Goal: Information Seeking & Learning: Check status

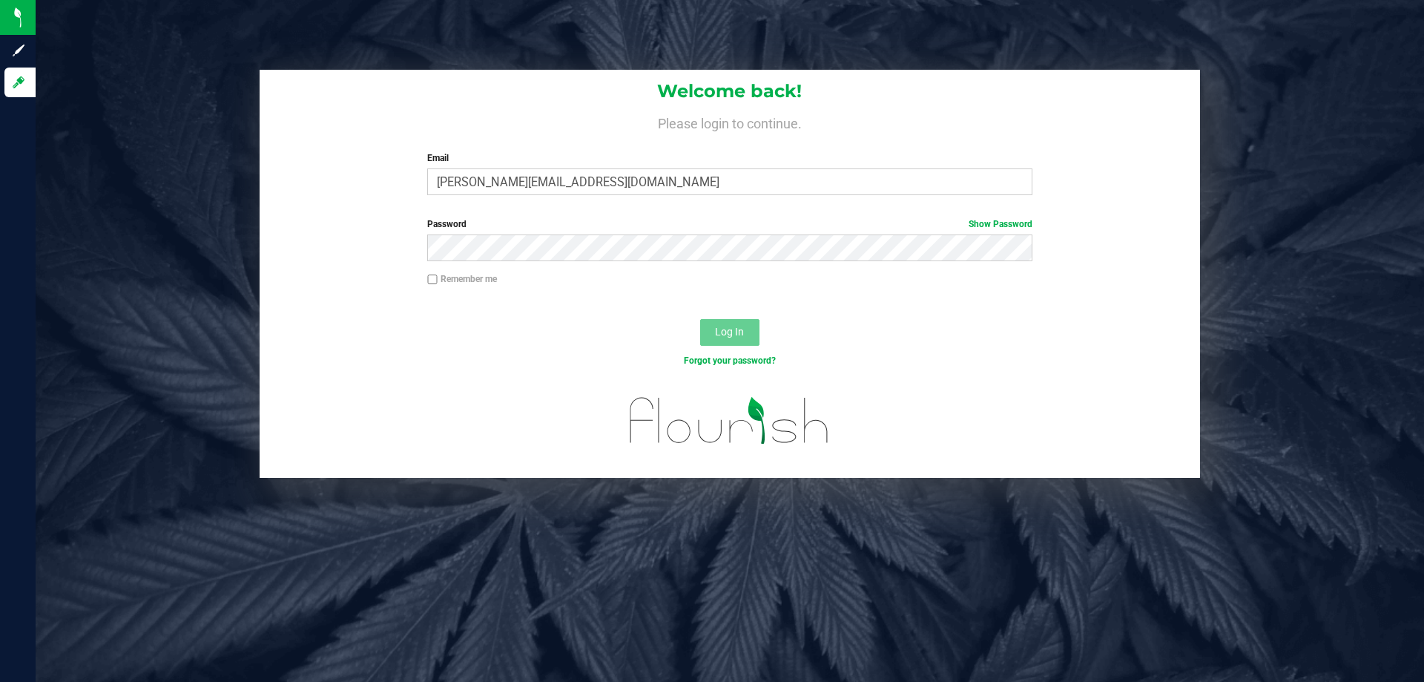
type input "[PERSON_NAME][EMAIL_ADDRESS][DOMAIN_NAME]"
click at [700, 319] on button "Log In" at bounding box center [729, 332] width 59 height 27
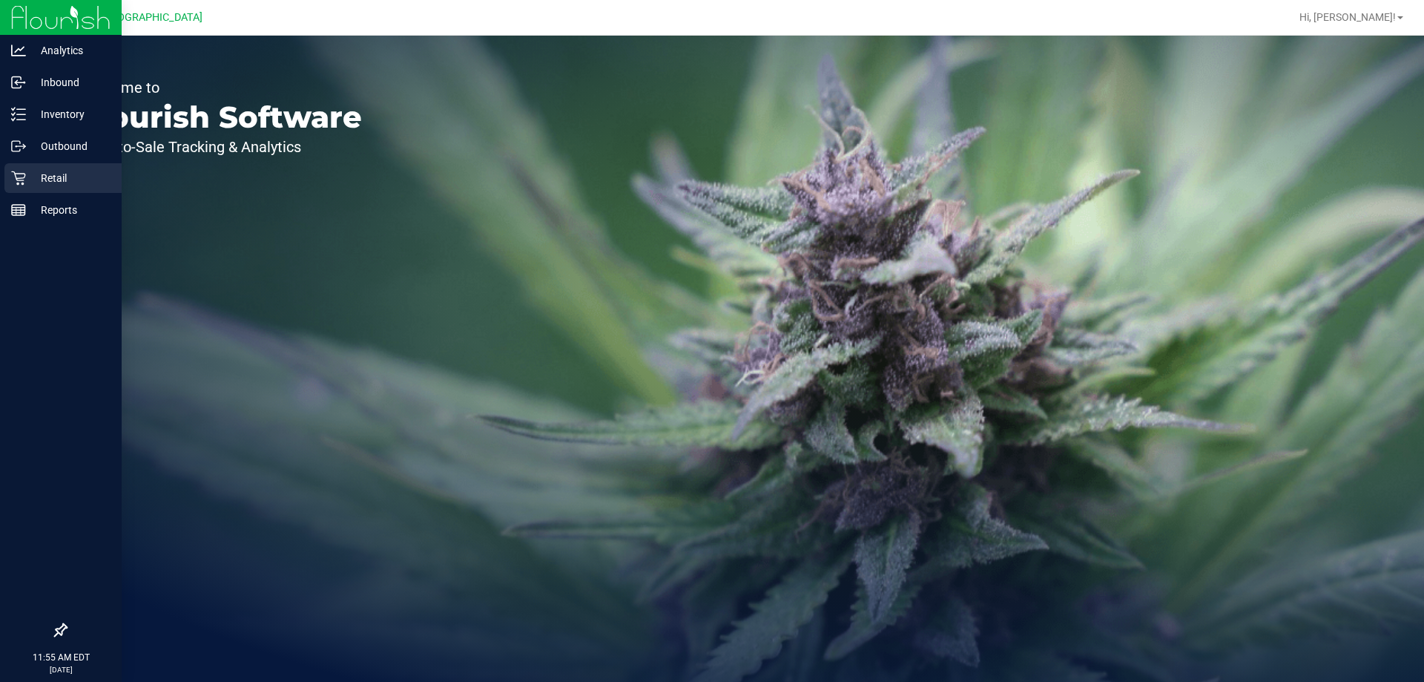
click at [70, 185] on p "Retail" at bounding box center [70, 178] width 89 height 18
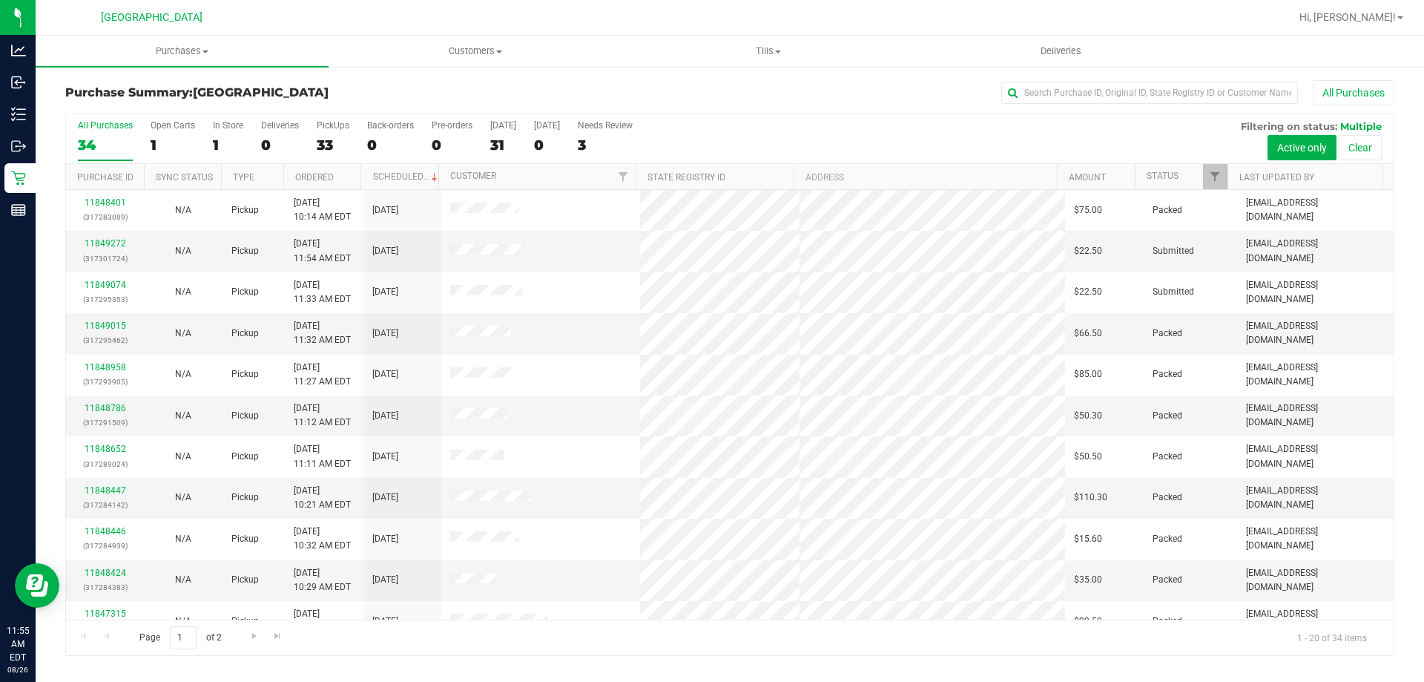
click at [1200, 172] on th "Status" at bounding box center [1181, 177] width 93 height 26
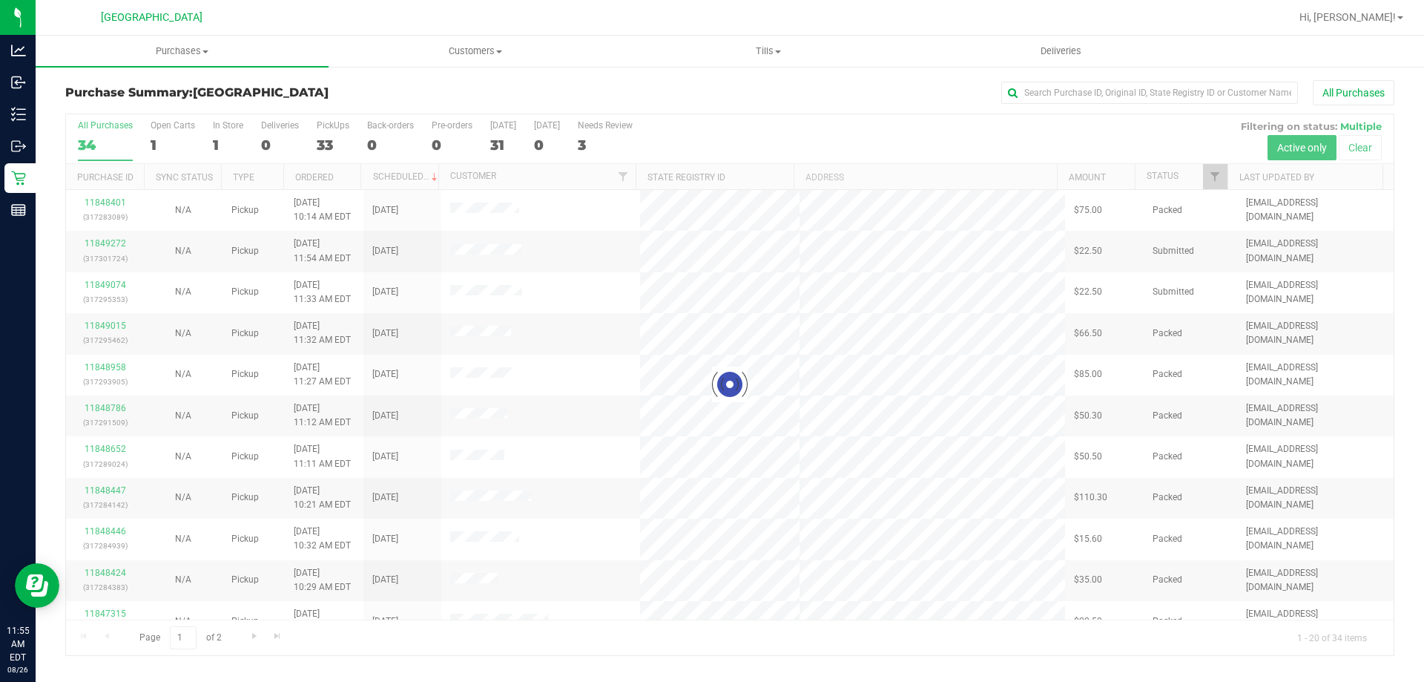
click at [1195, 172] on div at bounding box center [729, 384] width 1327 height 541
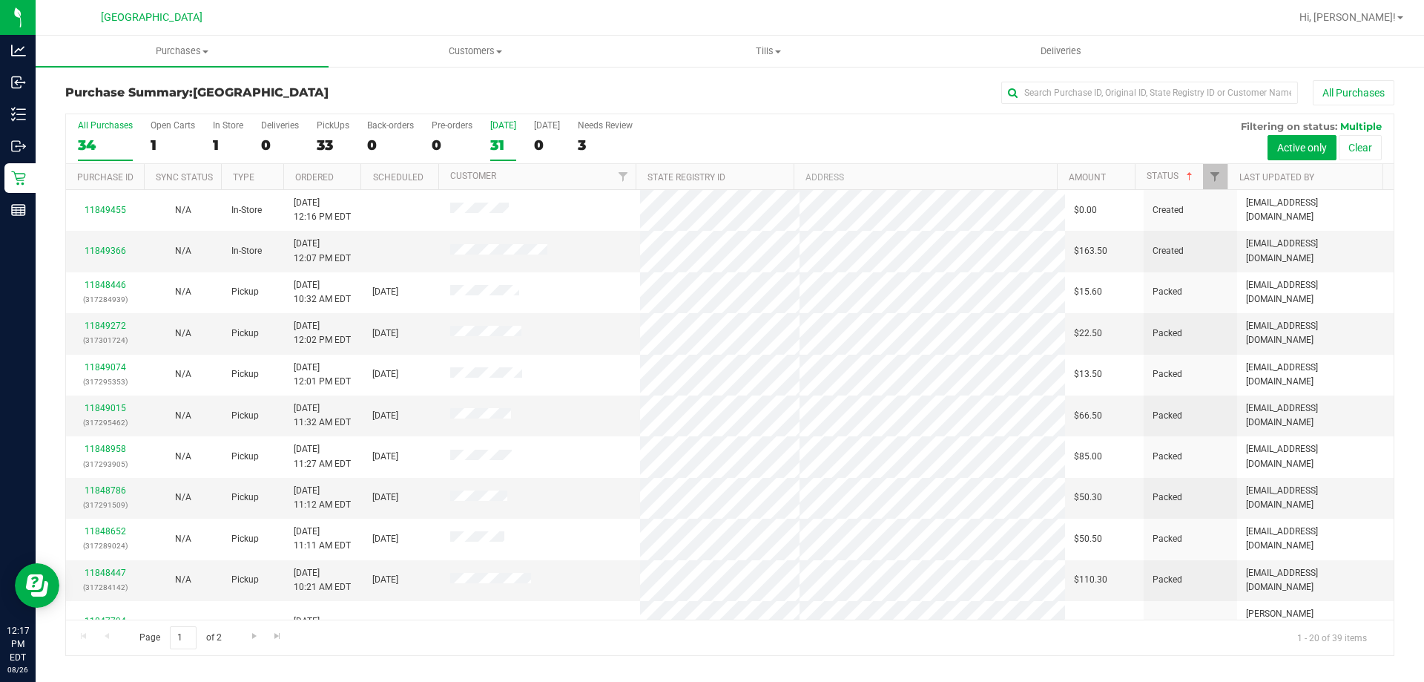
click at [514, 144] on div "31" at bounding box center [503, 144] width 26 height 17
click at [0, 0] on input "Today 31" at bounding box center [0, 0] width 0 height 0
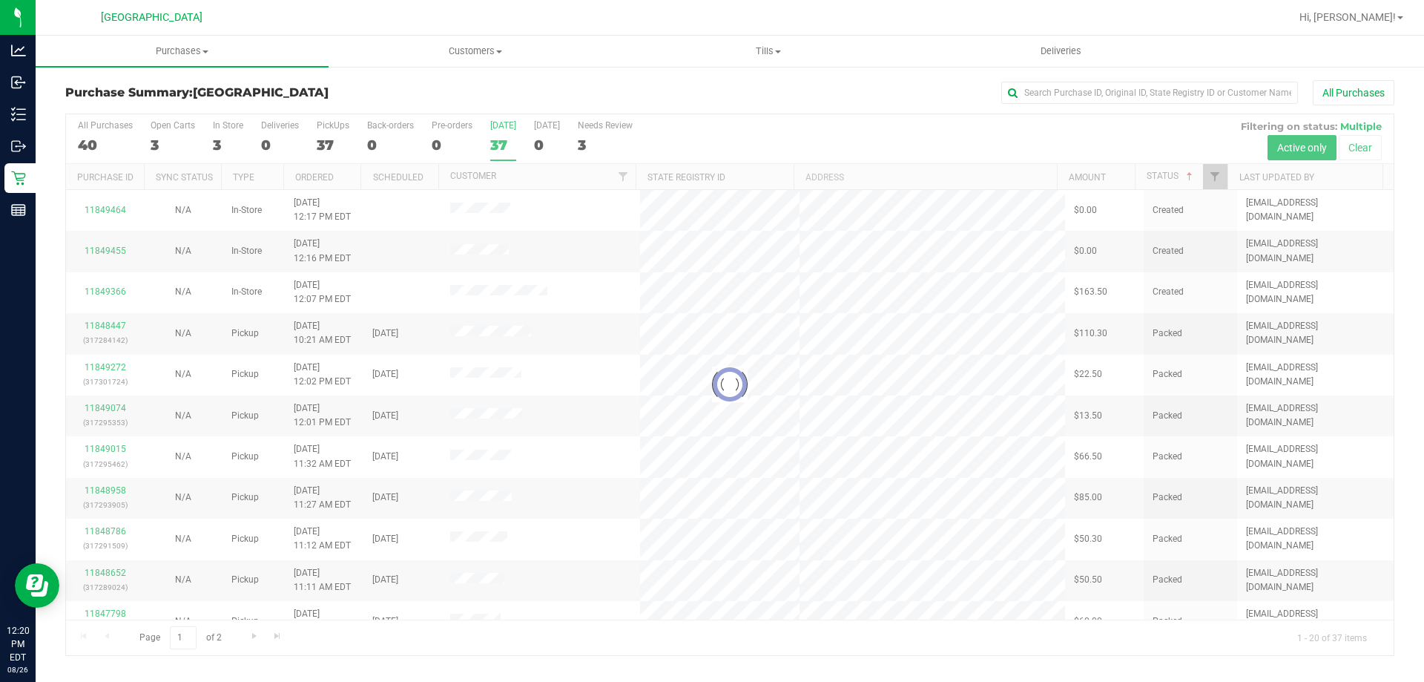
click at [139, 78] on div "Purchase Summary: Lakeland WC All Purchases Loading... All Purchases 40 Open Ca…" at bounding box center [730, 367] width 1388 height 605
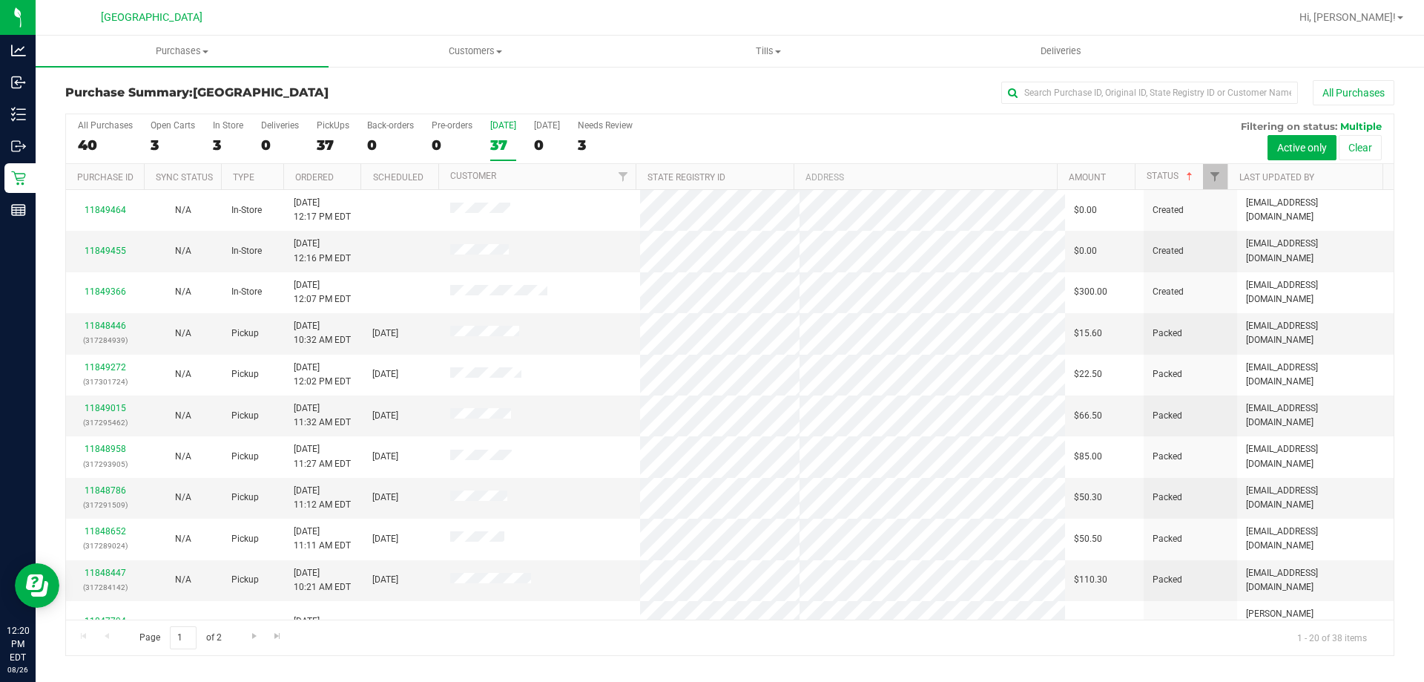
click at [502, 137] on div "37" at bounding box center [503, 144] width 26 height 17
click at [0, 0] on input "Today 37" at bounding box center [0, 0] width 0 height 0
click at [499, 147] on div "38" at bounding box center [503, 144] width 26 height 17
click at [0, 0] on input "Today 38" at bounding box center [0, 0] width 0 height 0
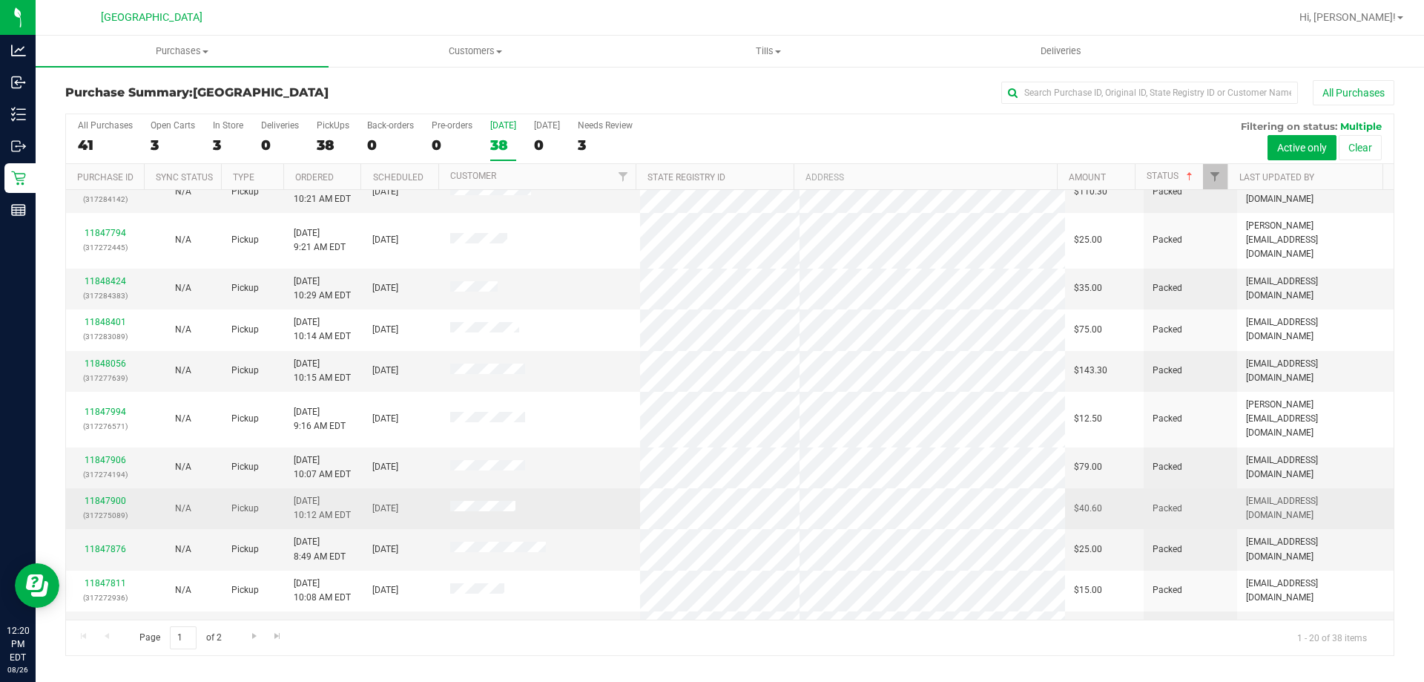
scroll to position [392, 0]
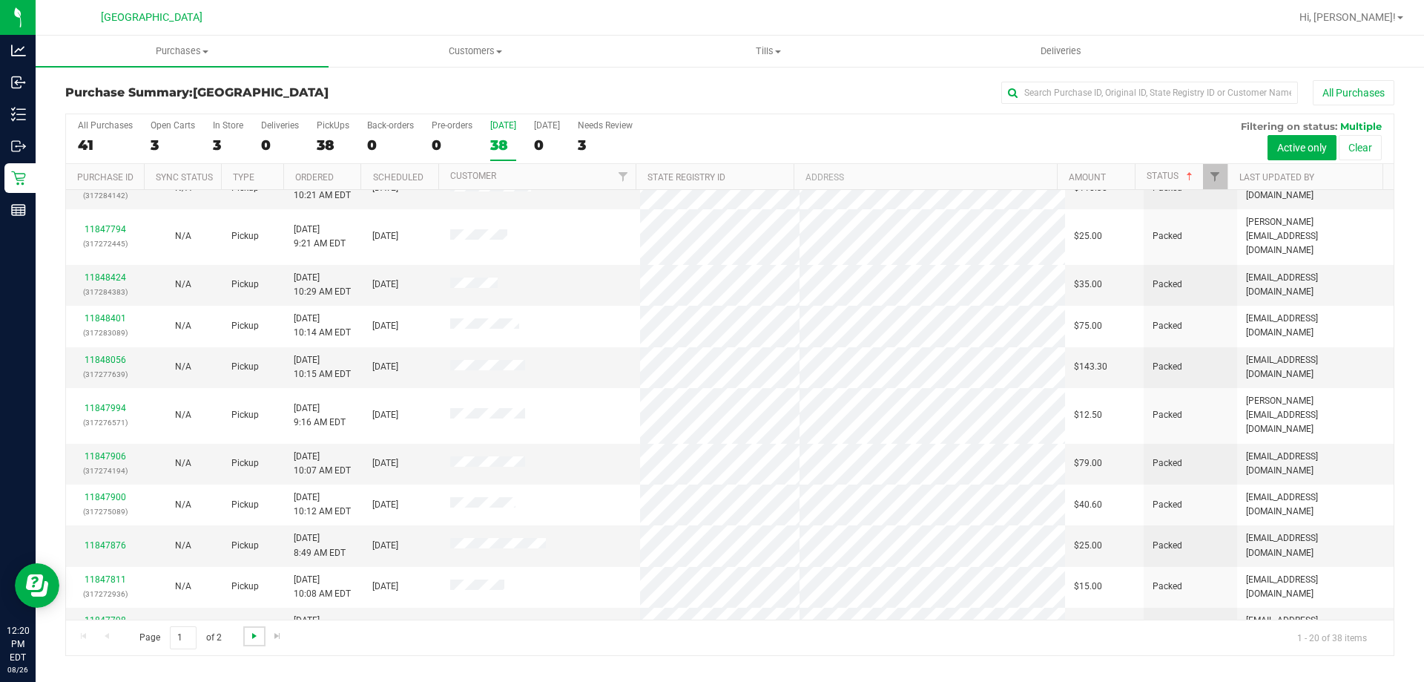
click at [257, 631] on span "Go to the next page" at bounding box center [254, 636] width 12 height 12
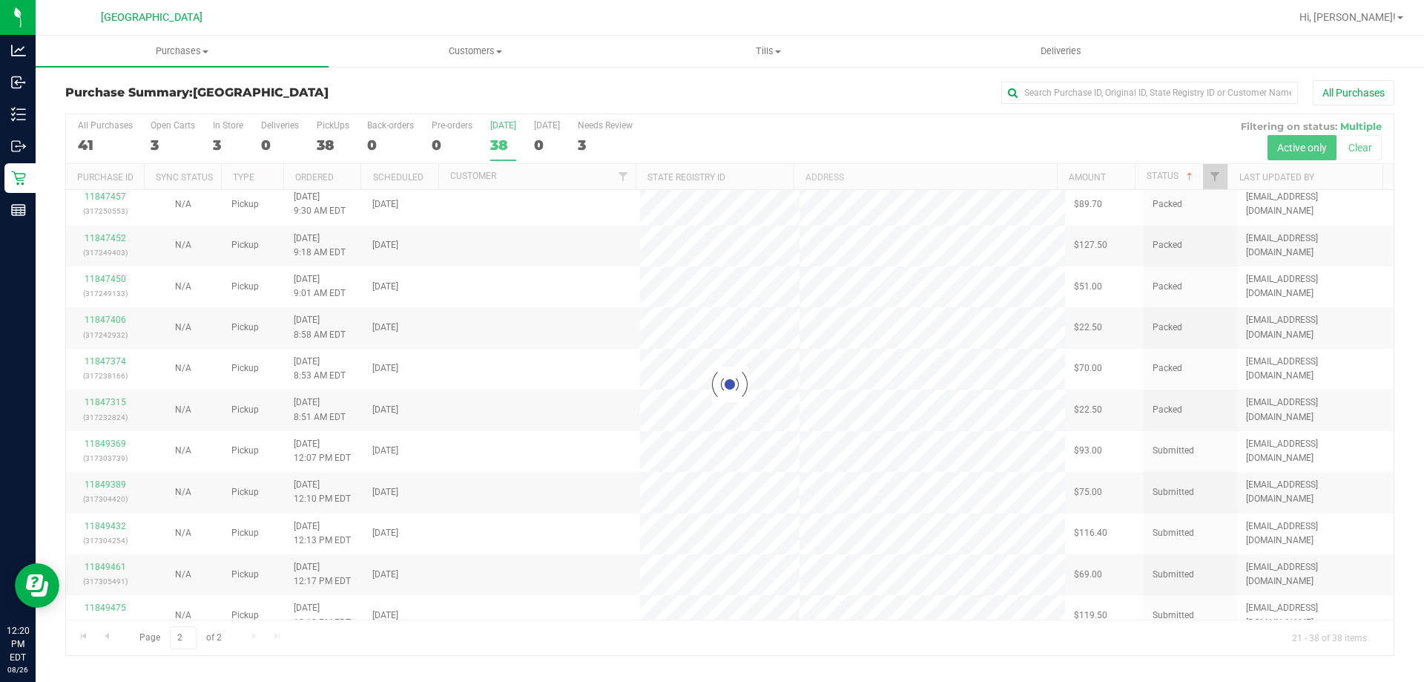
scroll to position [0, 0]
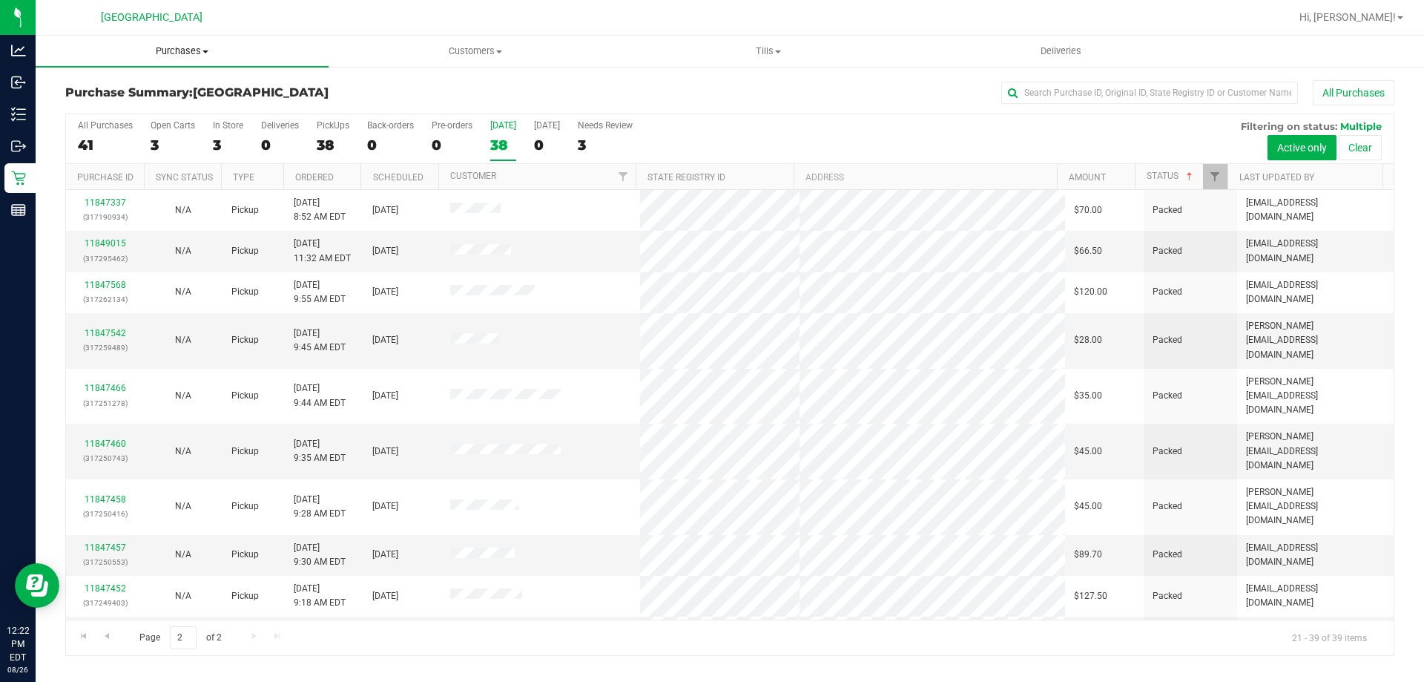
click at [101, 56] on span "Purchases" at bounding box center [182, 50] width 293 height 13
click at [512, 136] on div "38" at bounding box center [503, 144] width 26 height 17
click at [0, 0] on input "Today 38" at bounding box center [0, 0] width 0 height 0
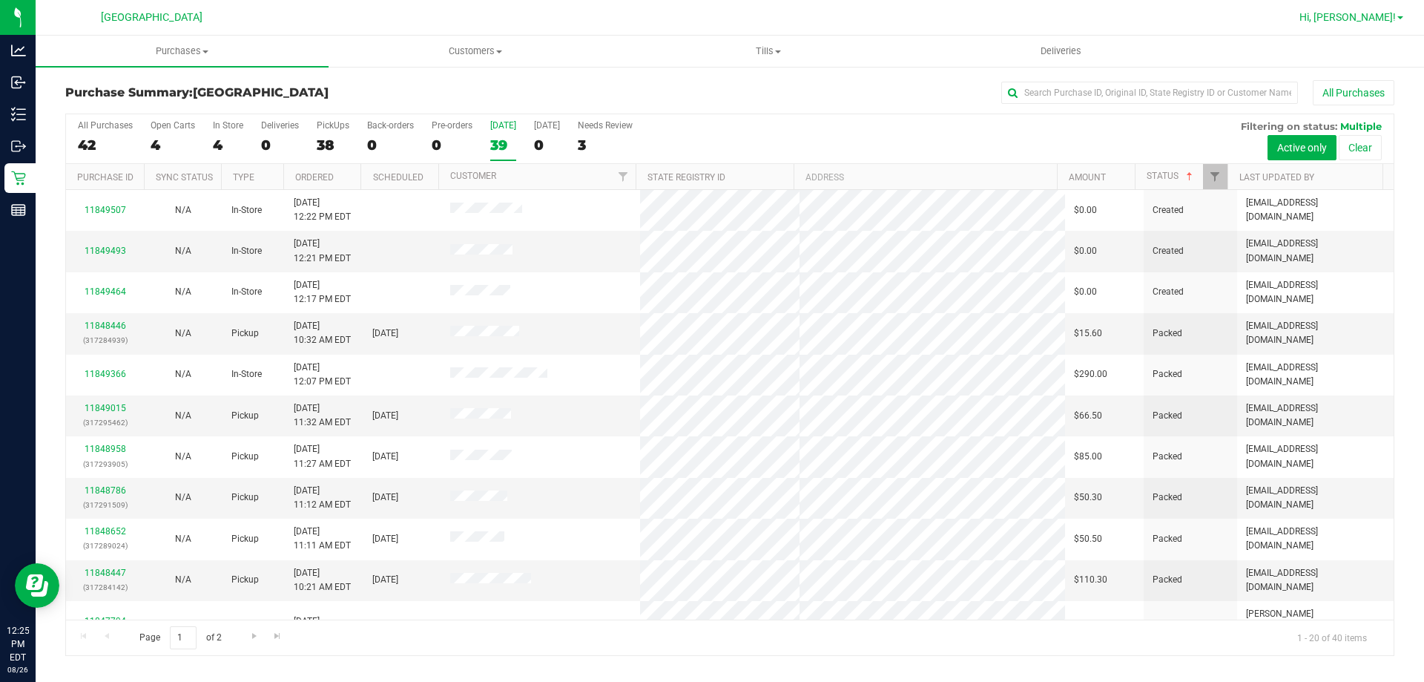
click at [1370, 8] on div "Hi, [PERSON_NAME]!" at bounding box center [1351, 17] width 116 height 26
click at [1367, 13] on span "Hi, [PERSON_NAME]!" at bounding box center [1347, 17] width 96 height 12
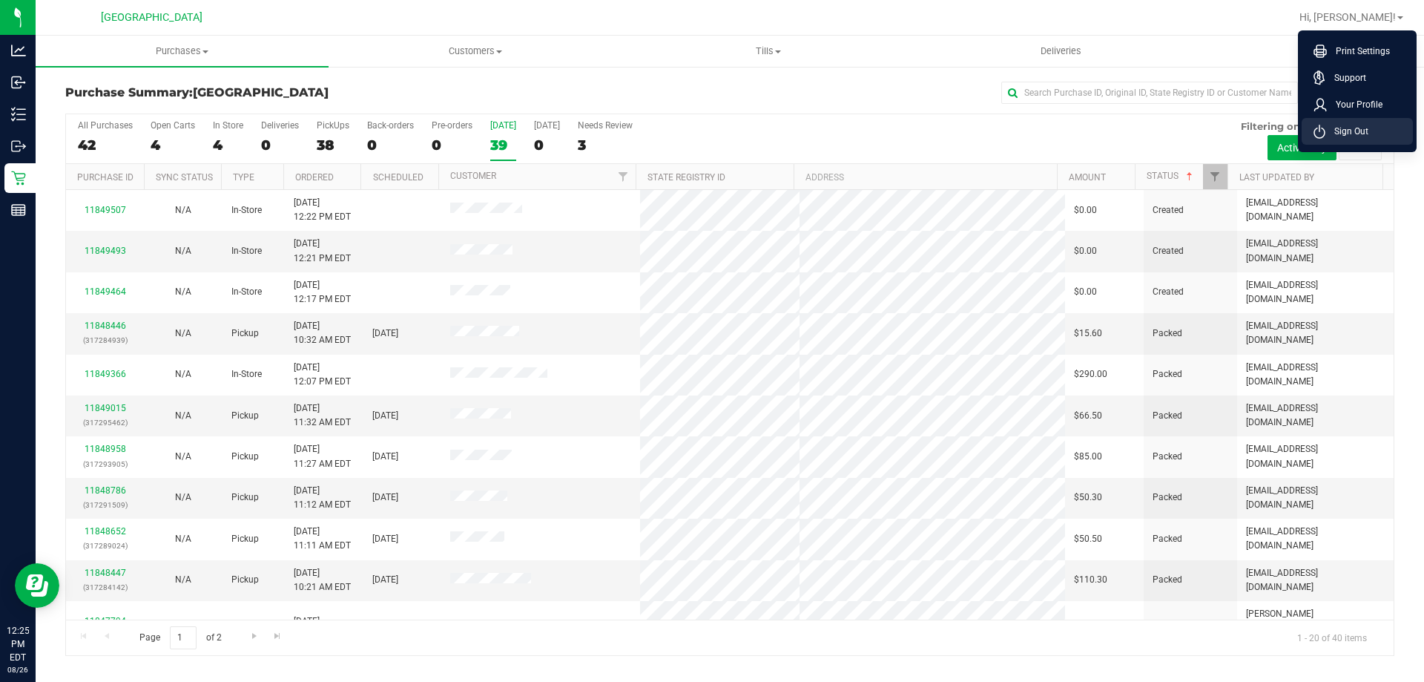
click at [1346, 129] on span "Sign Out" at bounding box center [1346, 131] width 43 height 15
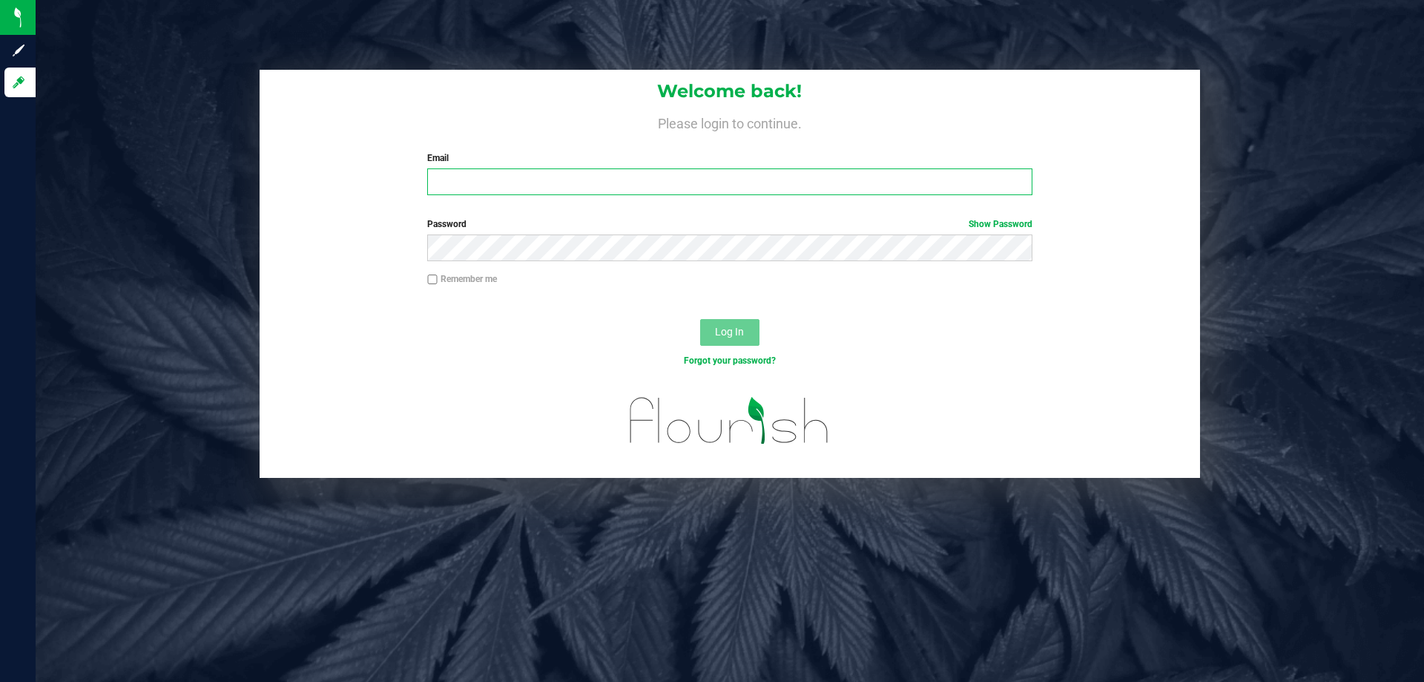
click at [572, 171] on input "Email" at bounding box center [729, 181] width 604 height 27
type input "[PERSON_NAME][EMAIL_ADDRESS][DOMAIN_NAME]"
click at [700, 319] on button "Log In" at bounding box center [729, 332] width 59 height 27
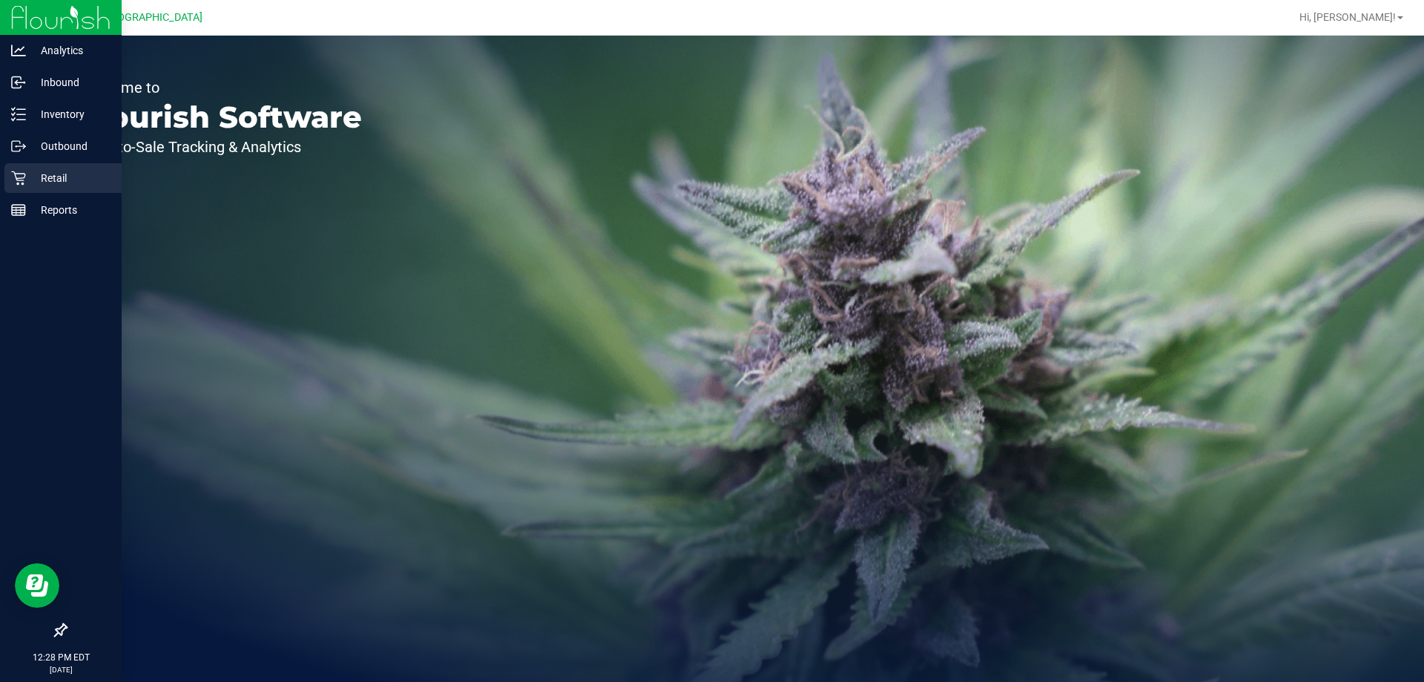
click at [4, 180] on div "Retail" at bounding box center [62, 178] width 117 height 30
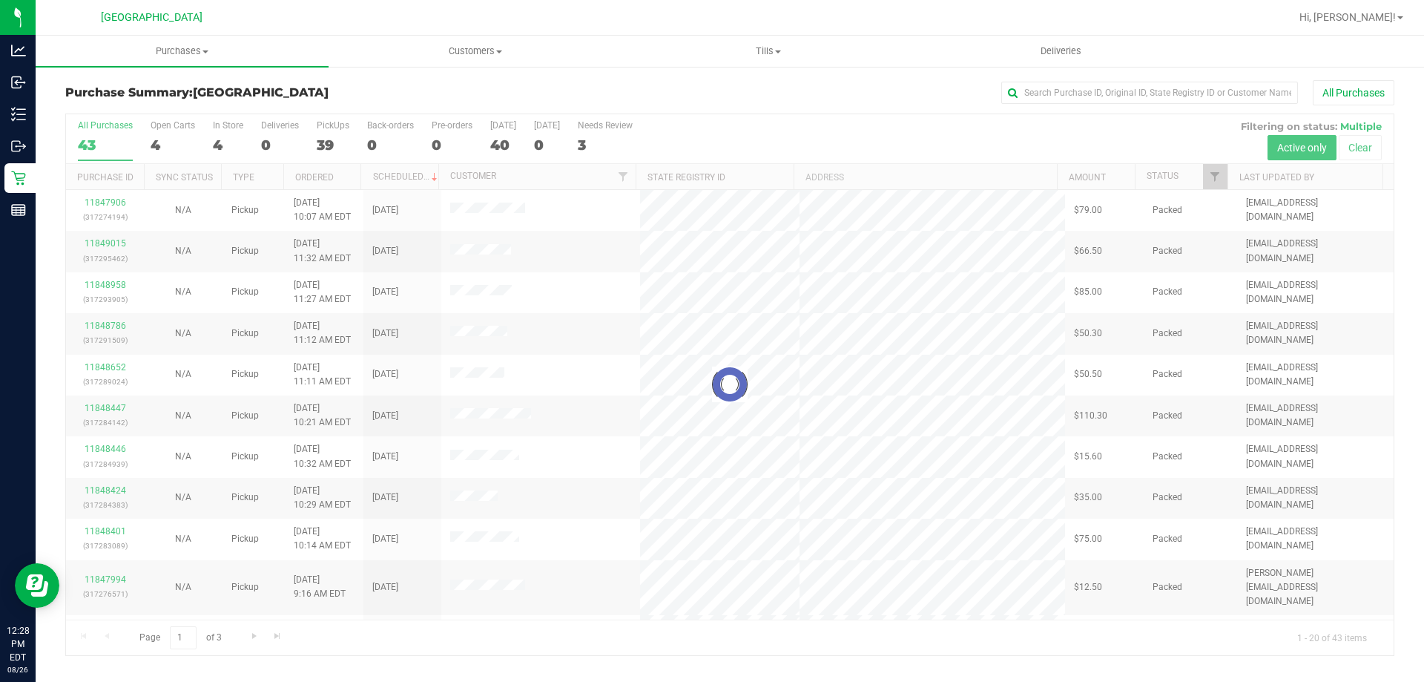
click at [476, 681] on html "Analytics Inbound Inventory Outbound Retail Reports 12:28 PM EDT [DATE] 08/26 […" at bounding box center [712, 341] width 1424 height 682
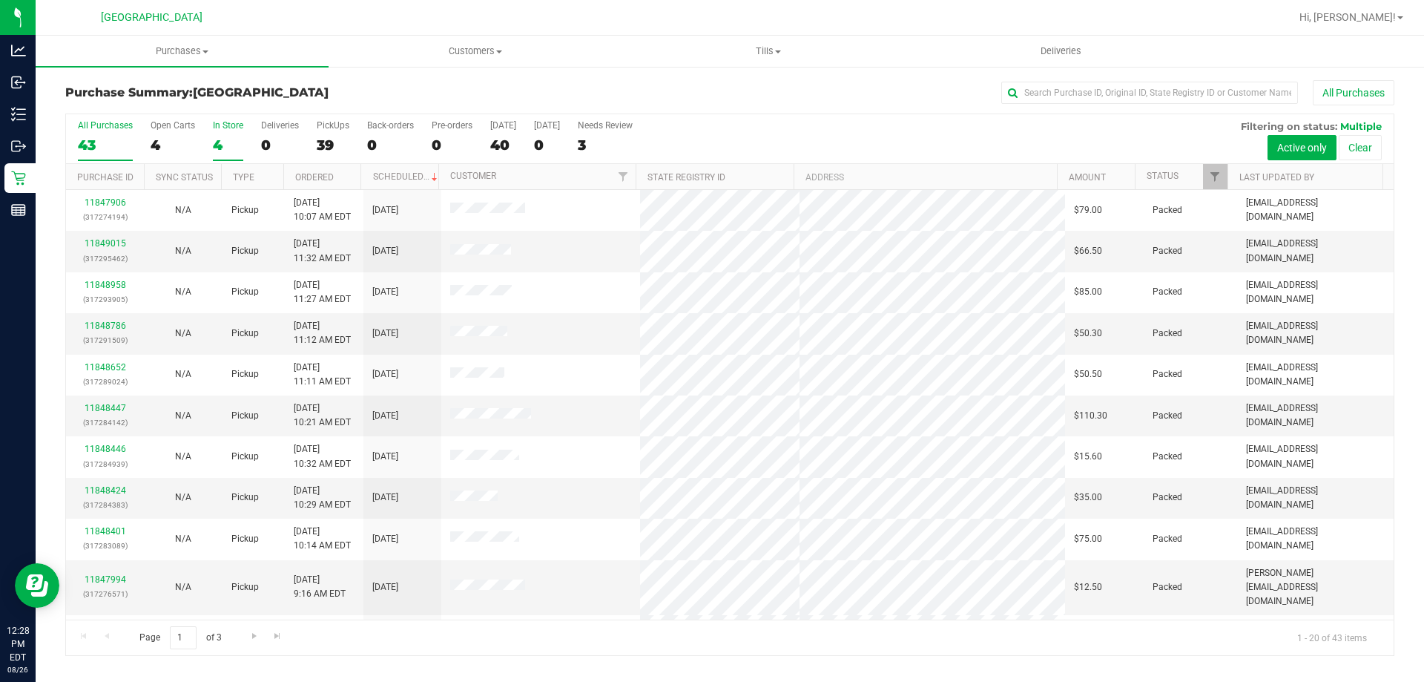
click at [224, 147] on div "4" at bounding box center [228, 144] width 30 height 17
click at [0, 0] on input "In Store 4" at bounding box center [0, 0] width 0 height 0
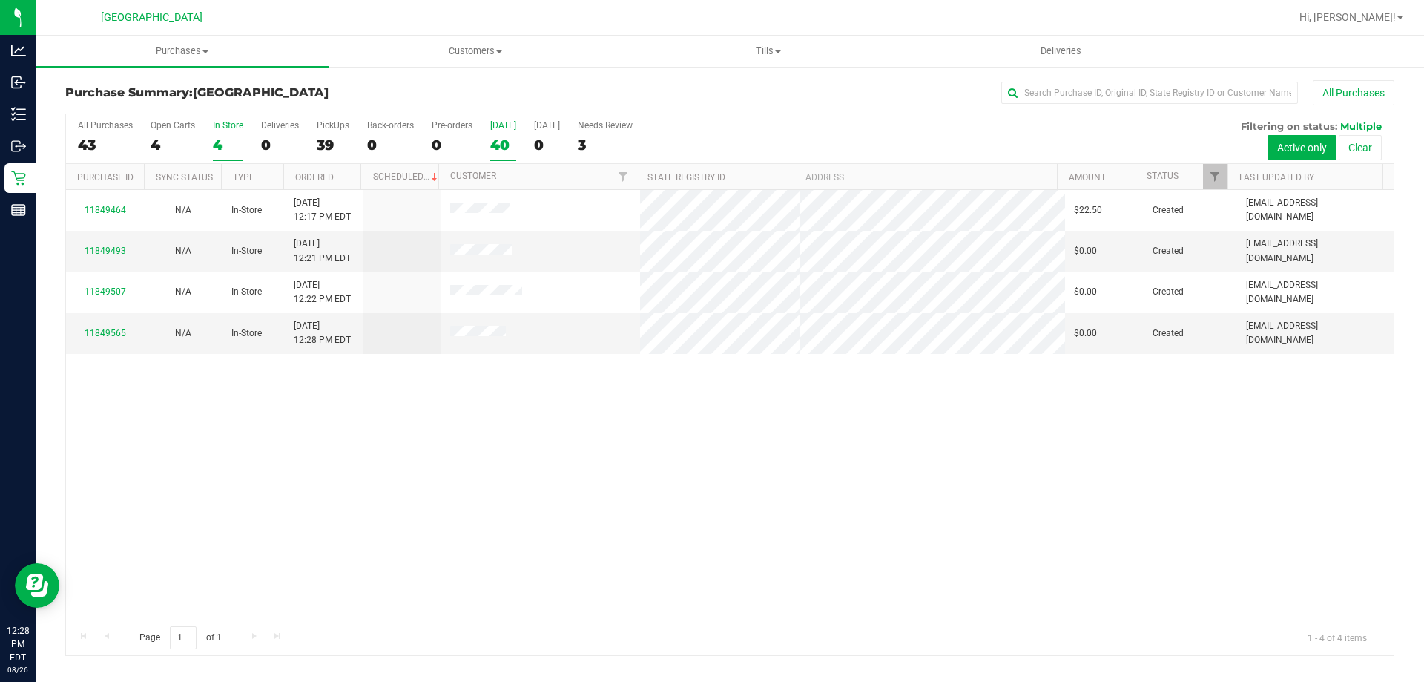
click at [512, 142] on div "40" at bounding box center [503, 144] width 26 height 17
click at [0, 0] on input "[DATE] 40" at bounding box center [0, 0] width 0 height 0
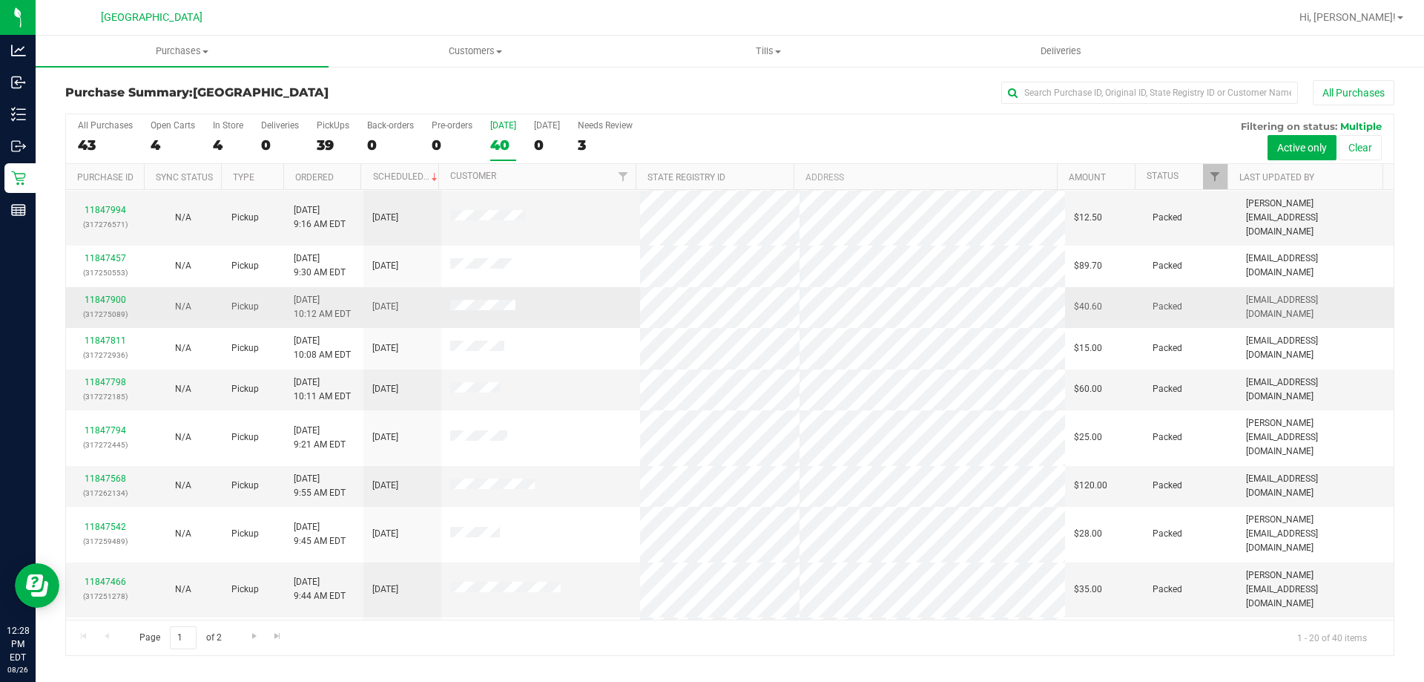
scroll to position [392, 0]
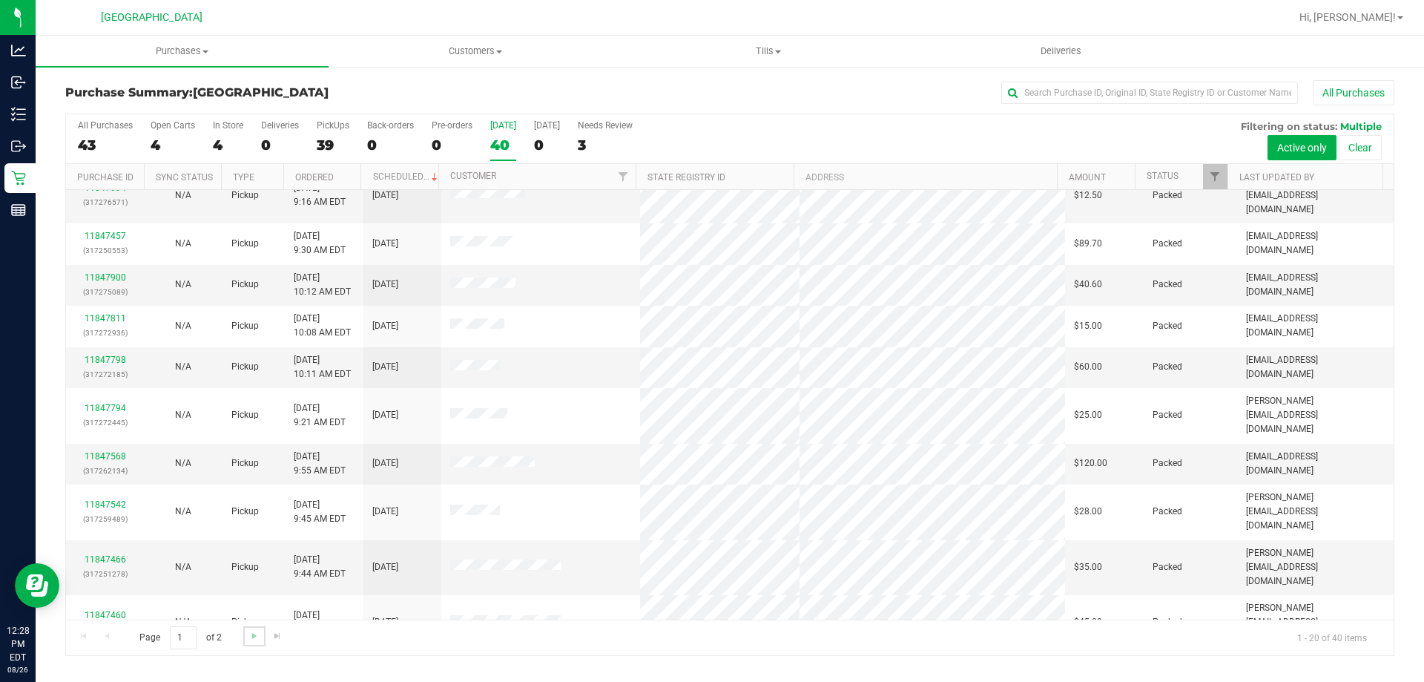
click at [248, 642] on link "Go to the next page" at bounding box center [254, 636] width 22 height 20
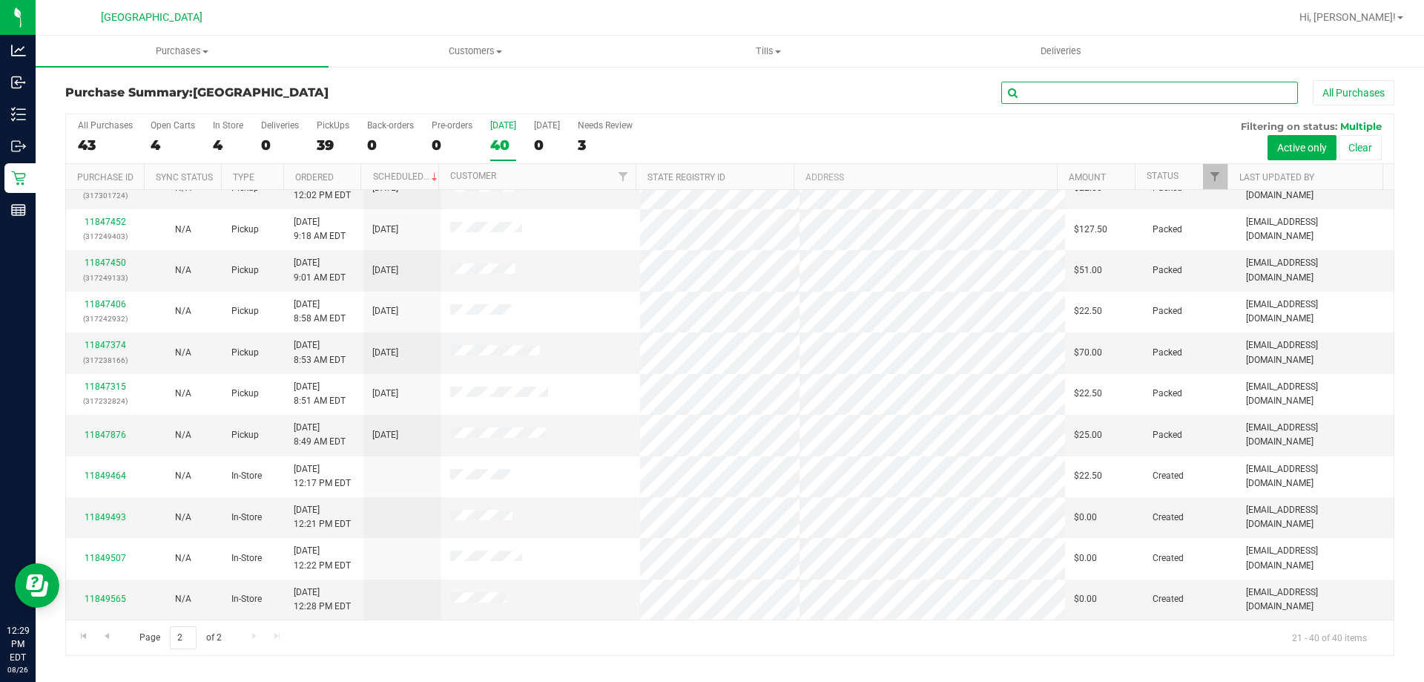
click at [1048, 99] on input "text" at bounding box center [1149, 93] width 297 height 22
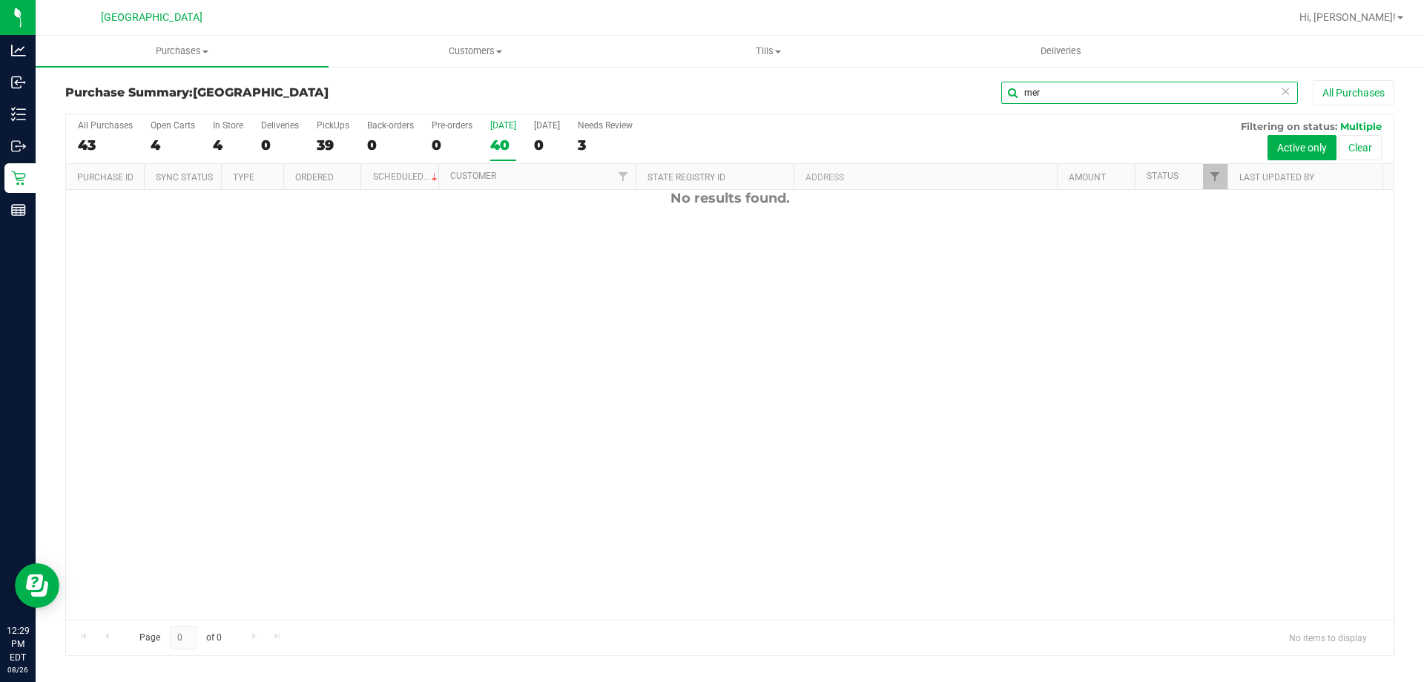
scroll to position [0, 0]
type input "m"
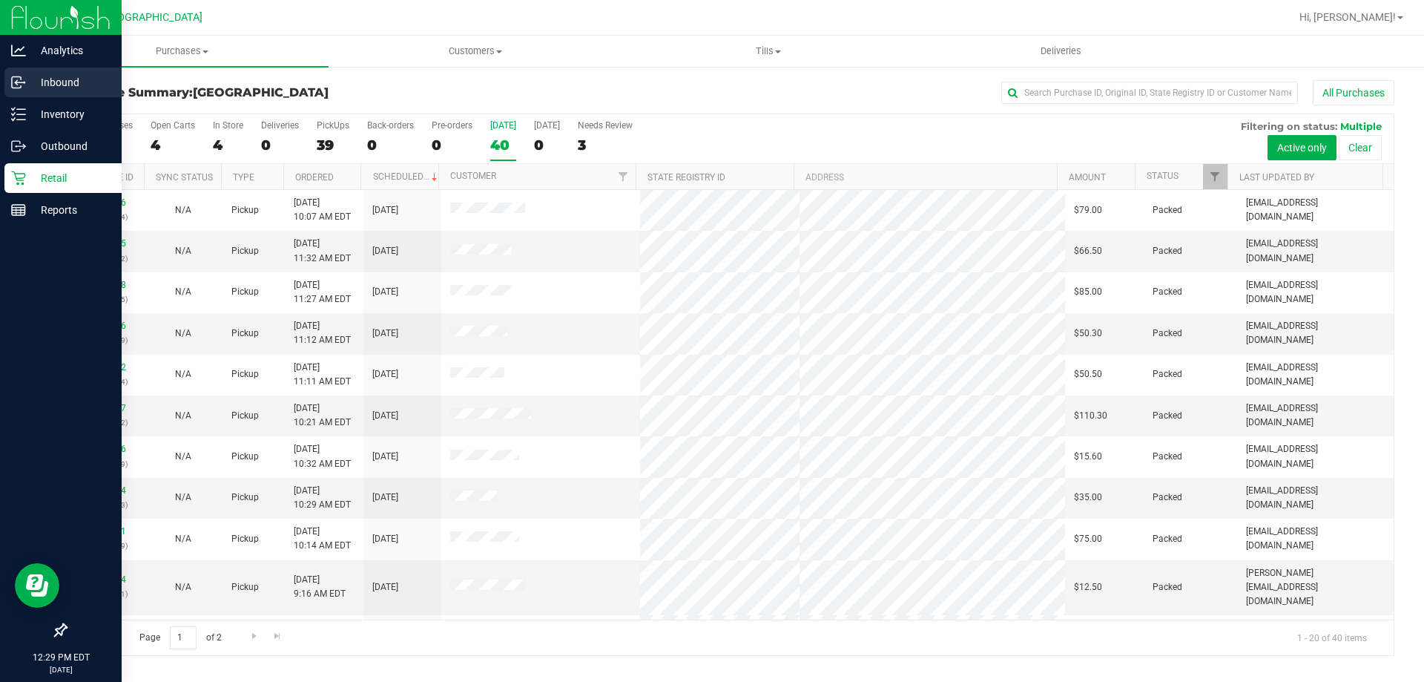
click at [30, 76] on p "Inbound" at bounding box center [70, 82] width 89 height 18
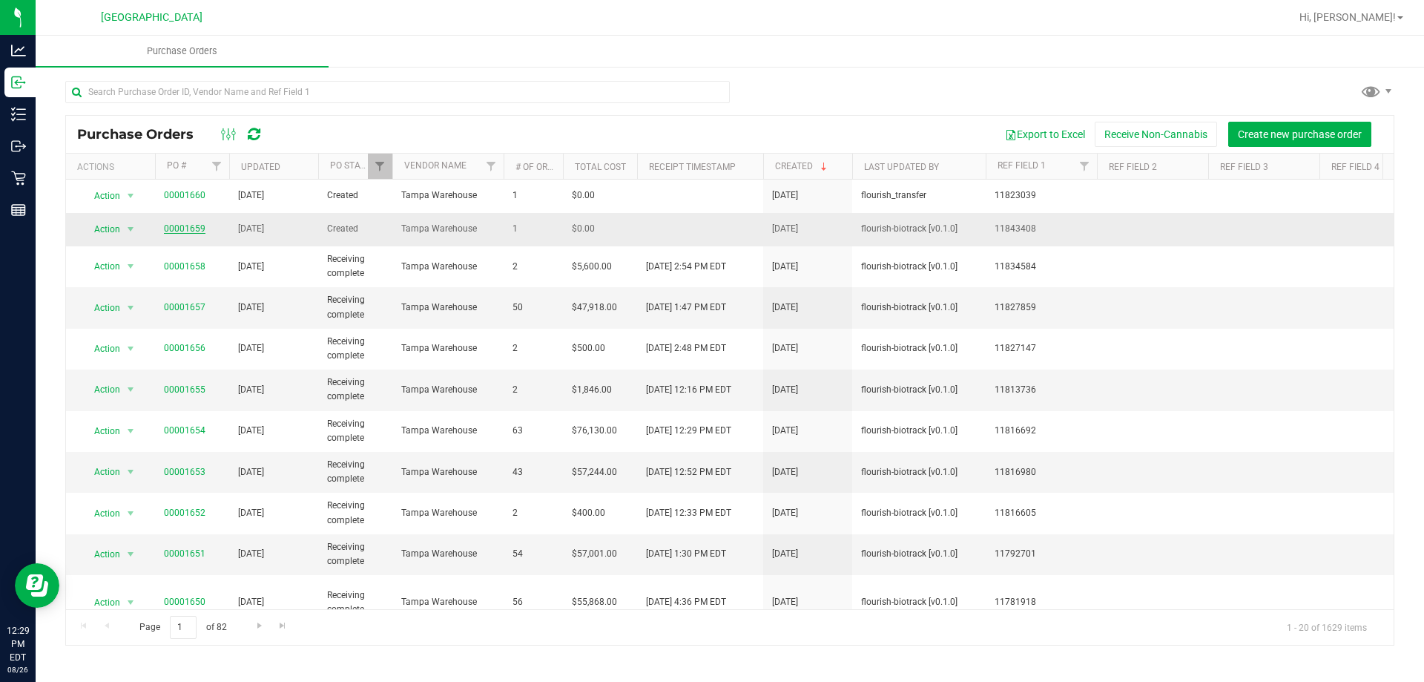
click at [182, 229] on link "00001659" at bounding box center [185, 228] width 42 height 10
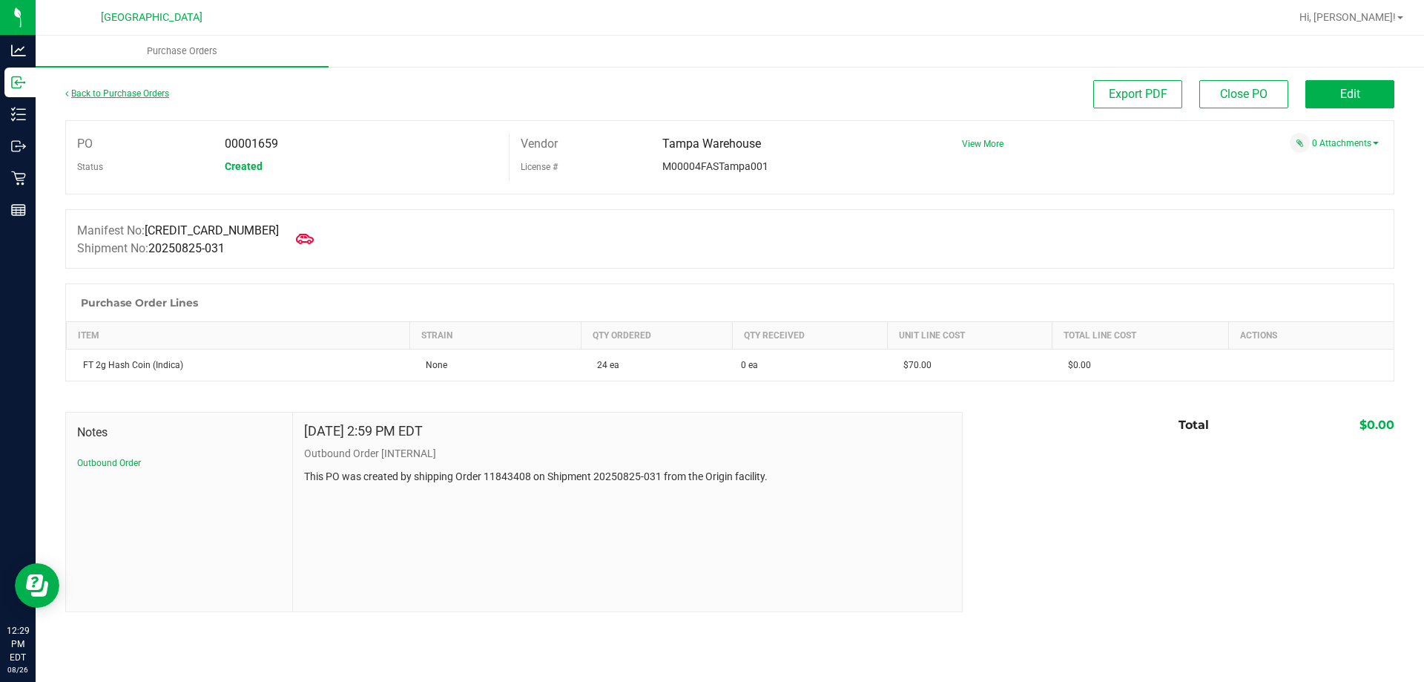
click at [157, 96] on link "Back to Purchase Orders" at bounding box center [117, 93] width 104 height 10
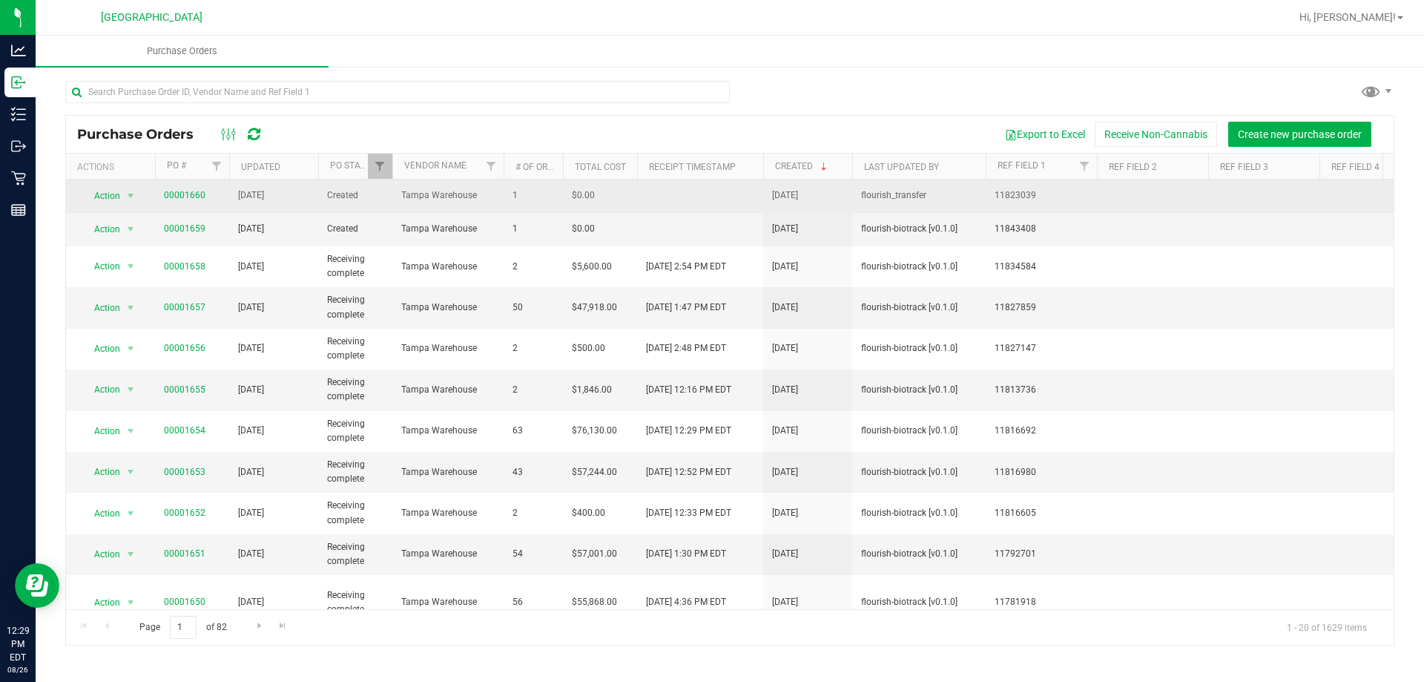
click at [179, 188] on td "00001660" at bounding box center [192, 195] width 74 height 33
click at [179, 193] on link "00001660" at bounding box center [185, 195] width 42 height 10
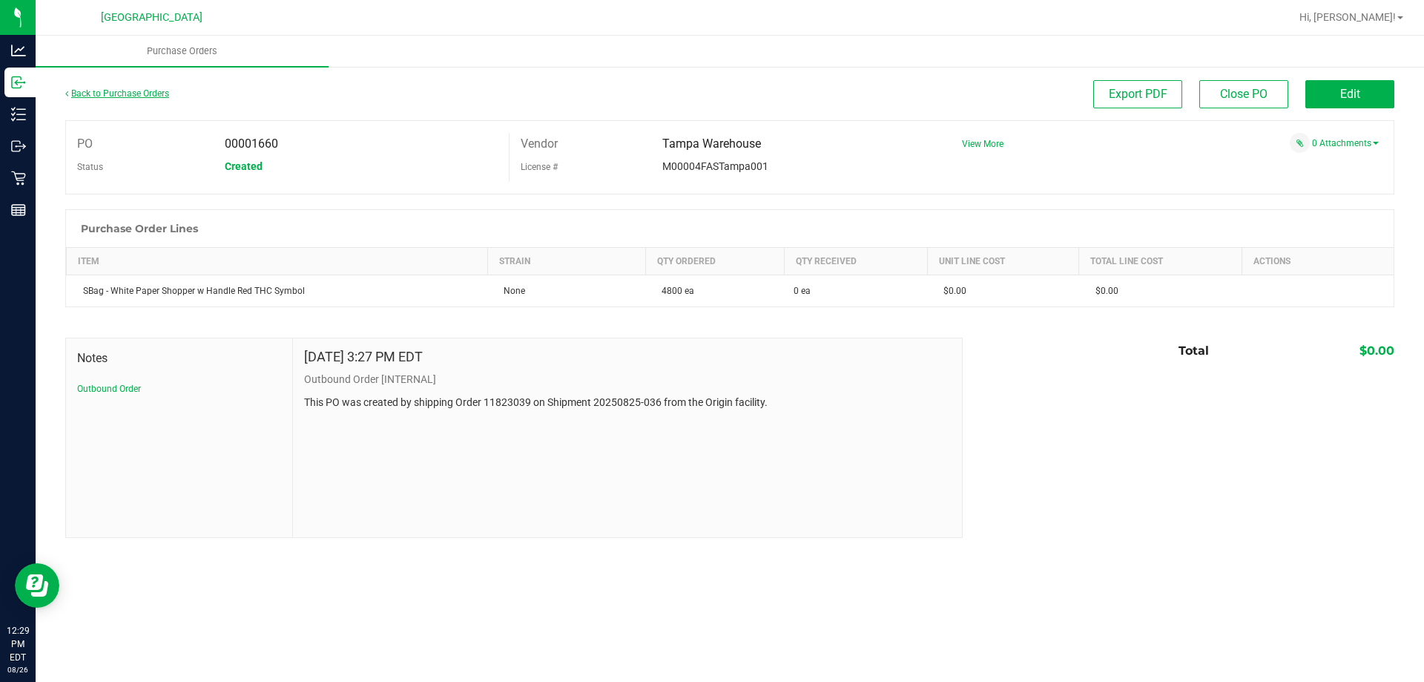
click at [103, 96] on link "Back to Purchase Orders" at bounding box center [117, 93] width 104 height 10
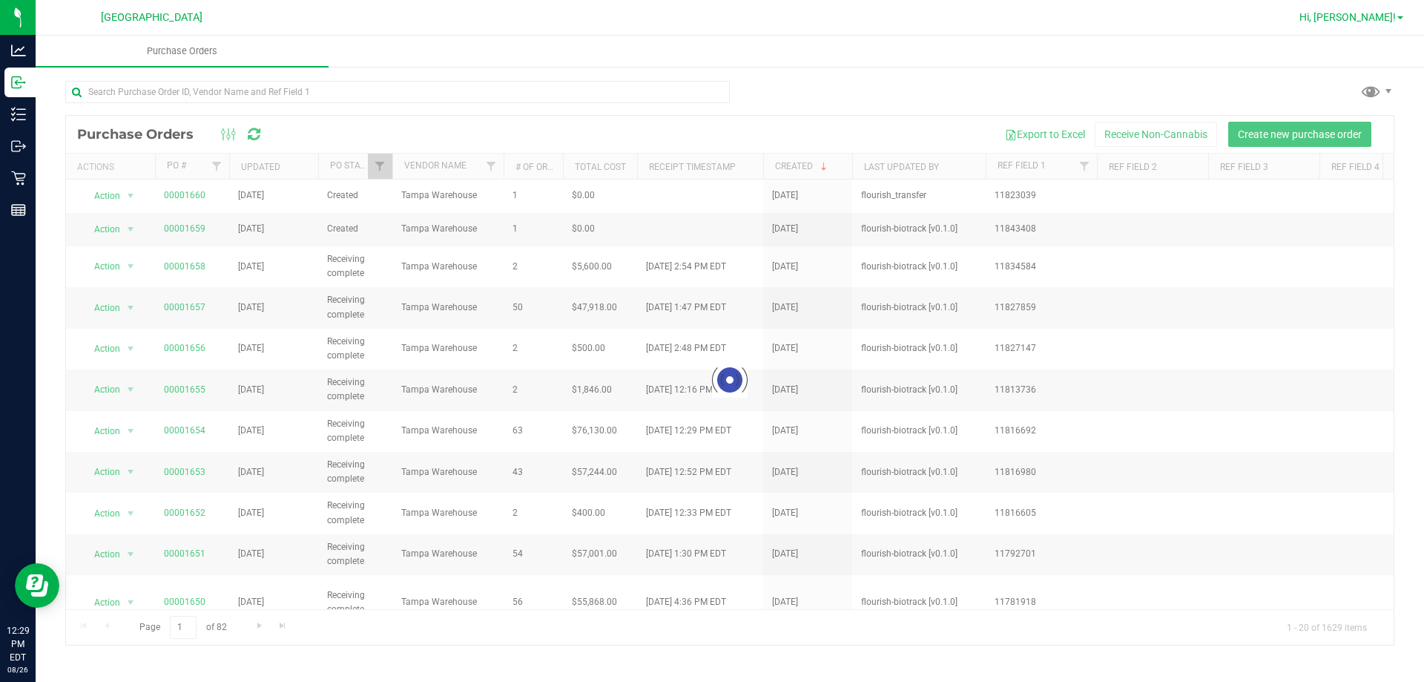
click at [1398, 22] on link "Hi, [PERSON_NAME]!" at bounding box center [1351, 18] width 116 height 16
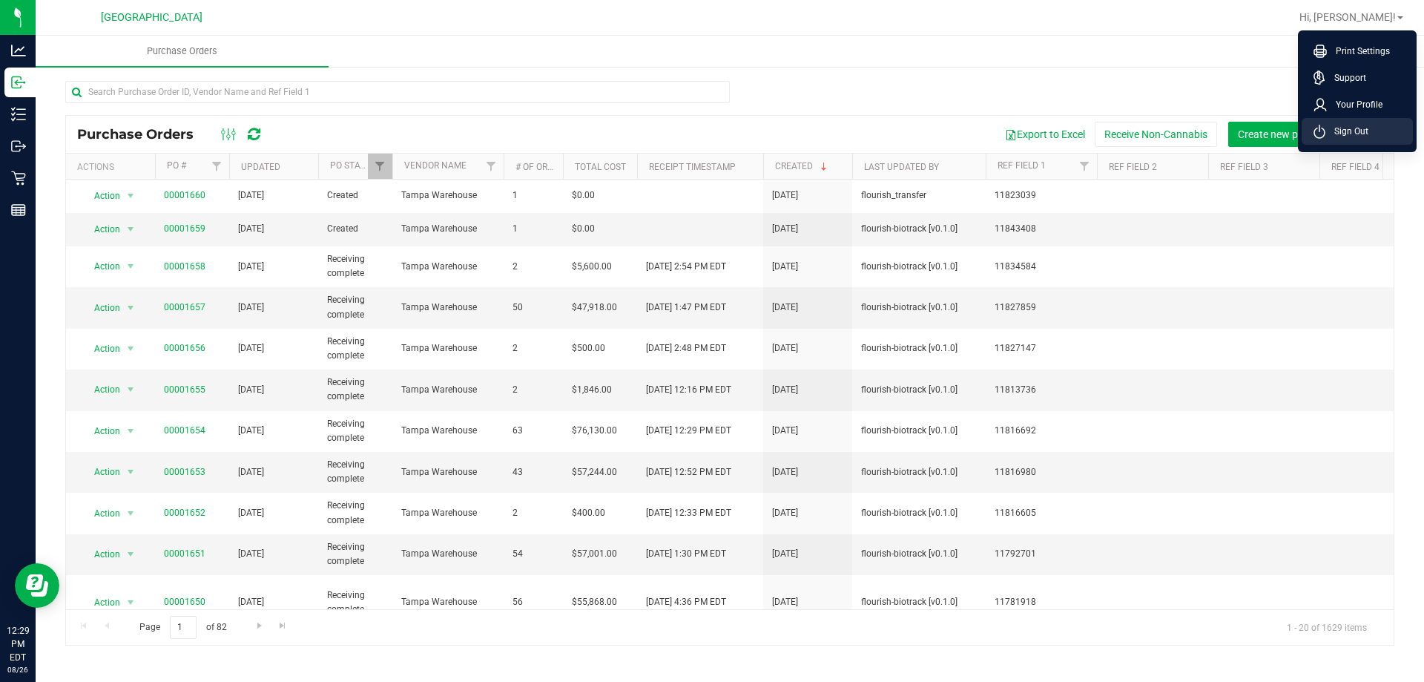
click at [1334, 131] on span "Sign Out" at bounding box center [1346, 131] width 43 height 15
